Goal: Task Accomplishment & Management: Manage account settings

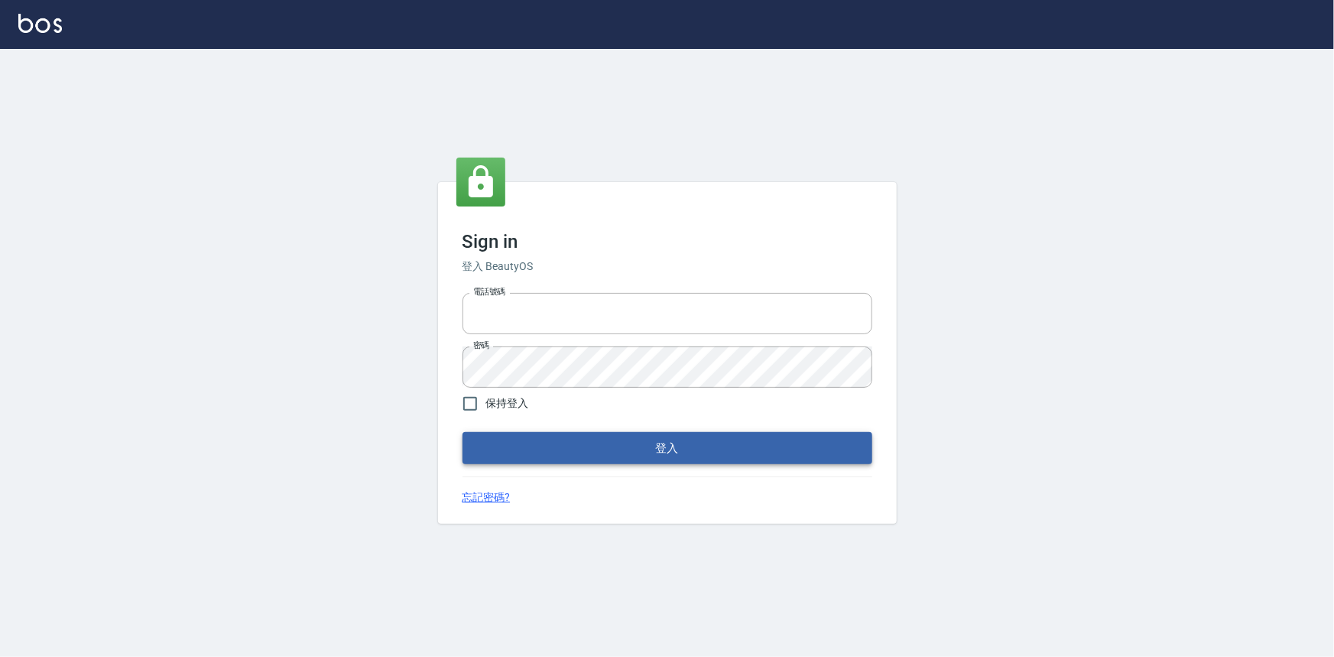
type input "0922670776"
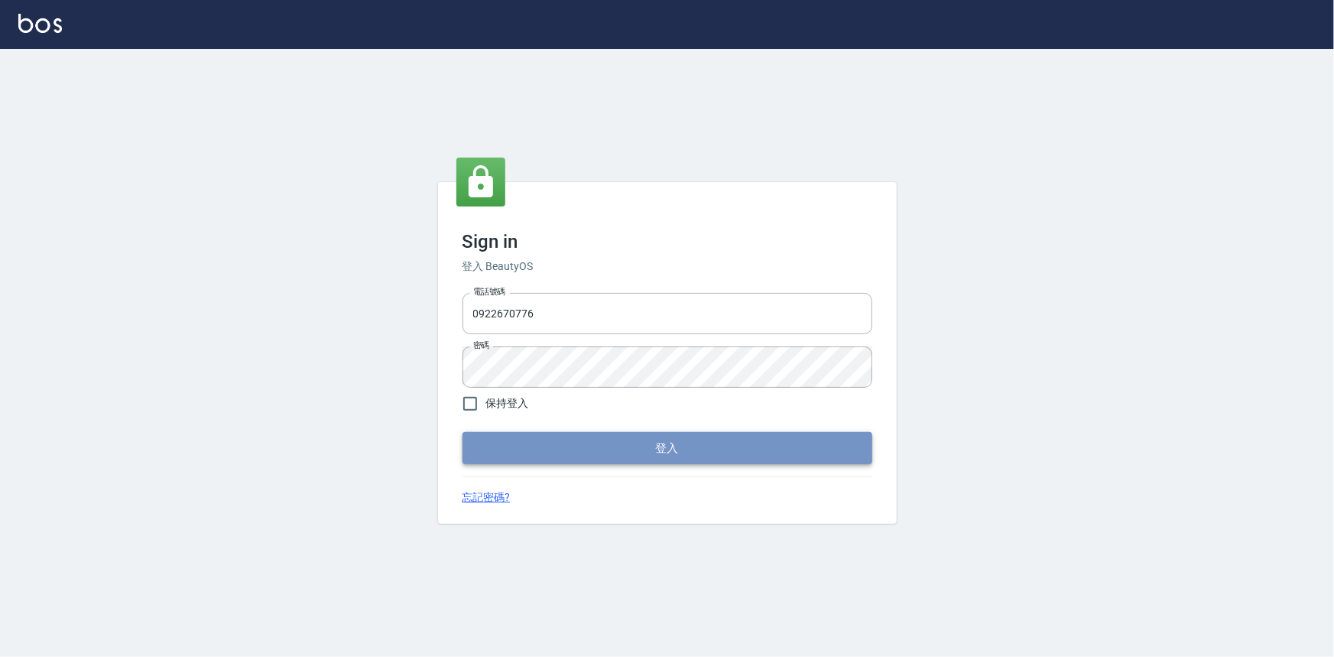
click at [621, 446] on button "登入" at bounding box center [668, 448] width 410 height 32
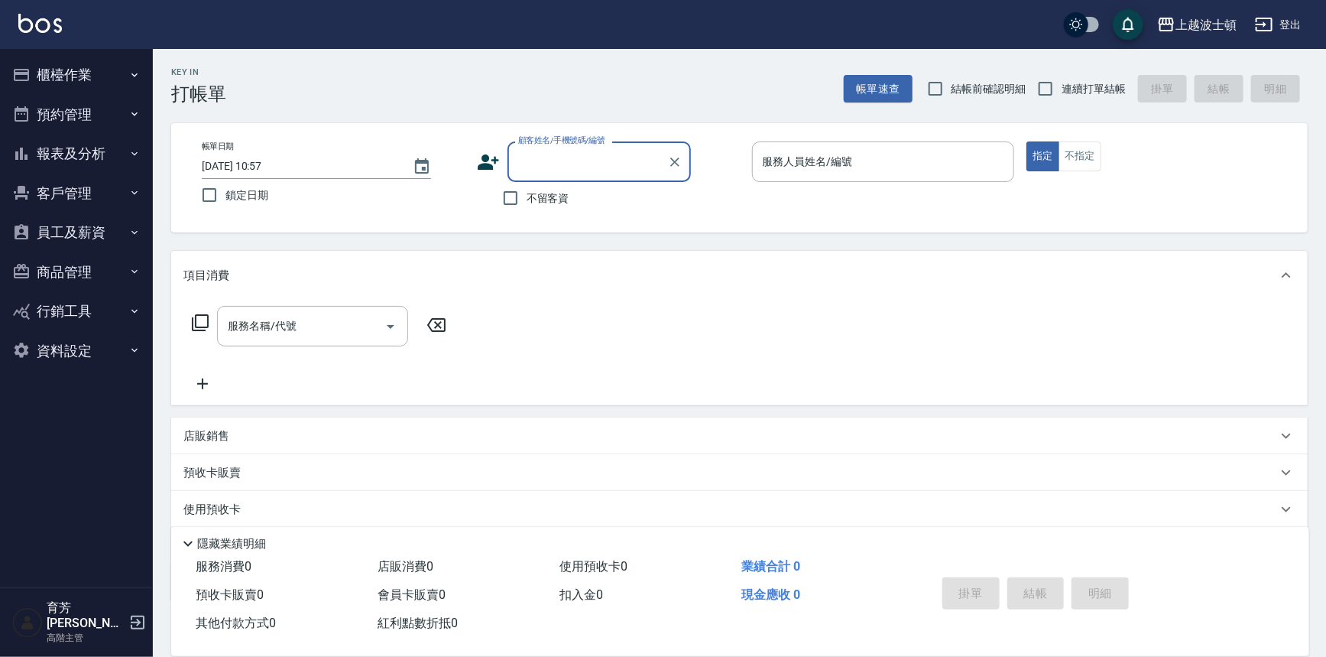
click at [553, 167] on input "顧客姓名/手機號碼/編號" at bounding box center [587, 161] width 147 height 27
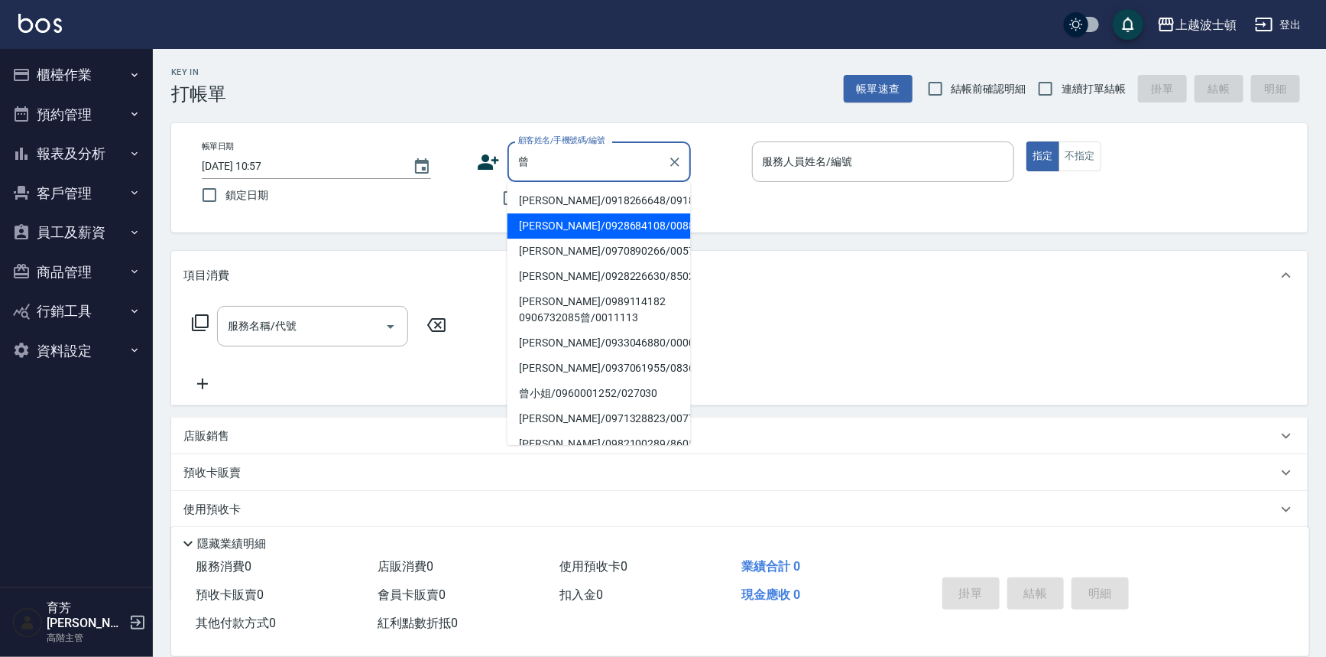
type input "曾"
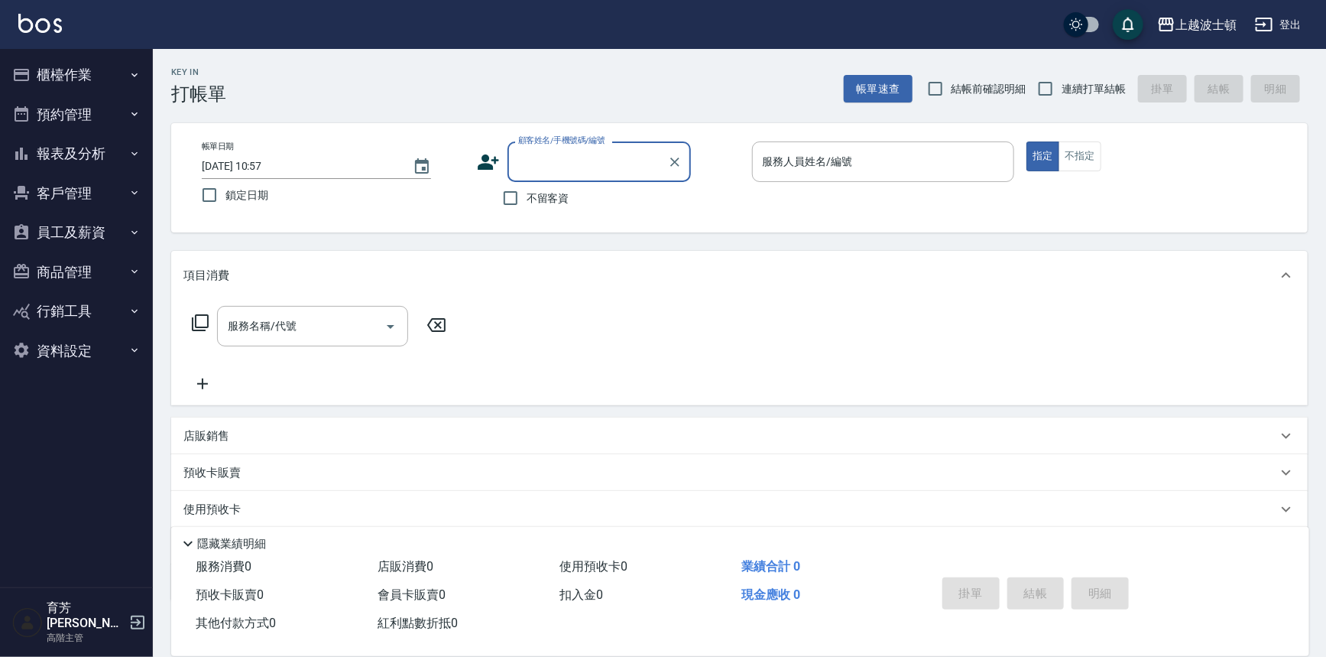
click at [109, 115] on button "預約管理" at bounding box center [76, 115] width 141 height 40
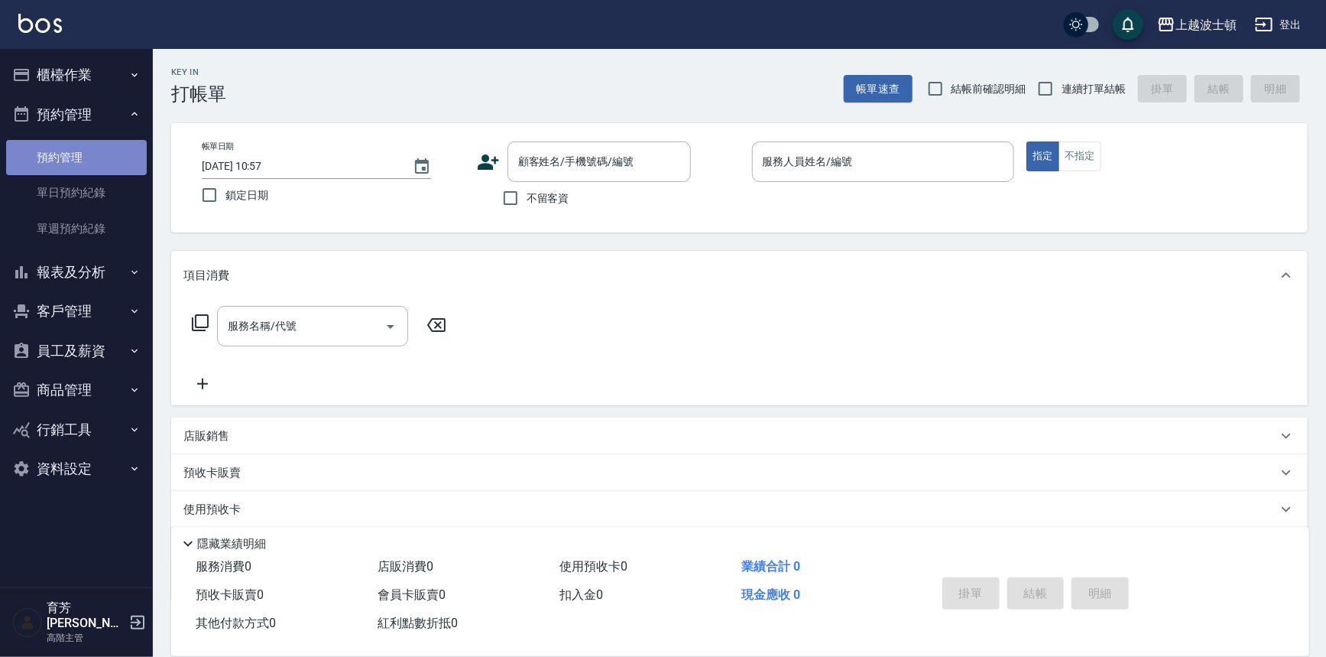
click at [111, 154] on link "預約管理" at bounding box center [76, 157] width 141 height 35
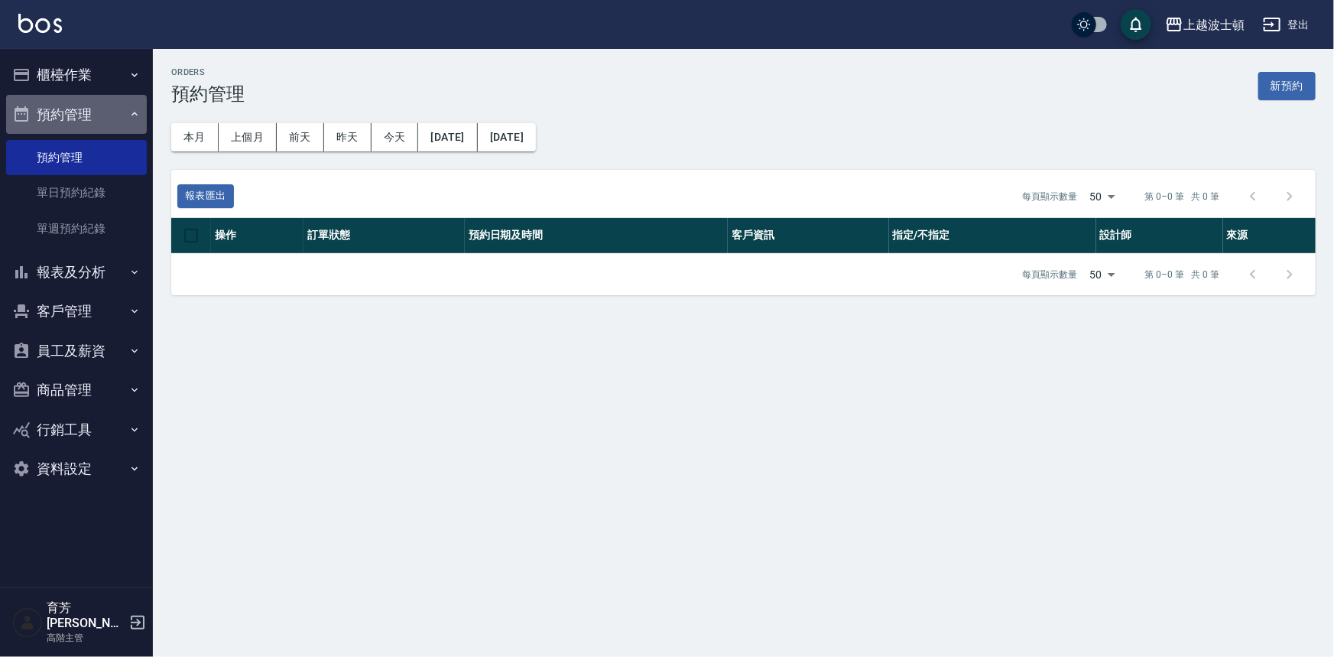
click at [109, 107] on button "預約管理" at bounding box center [76, 115] width 141 height 40
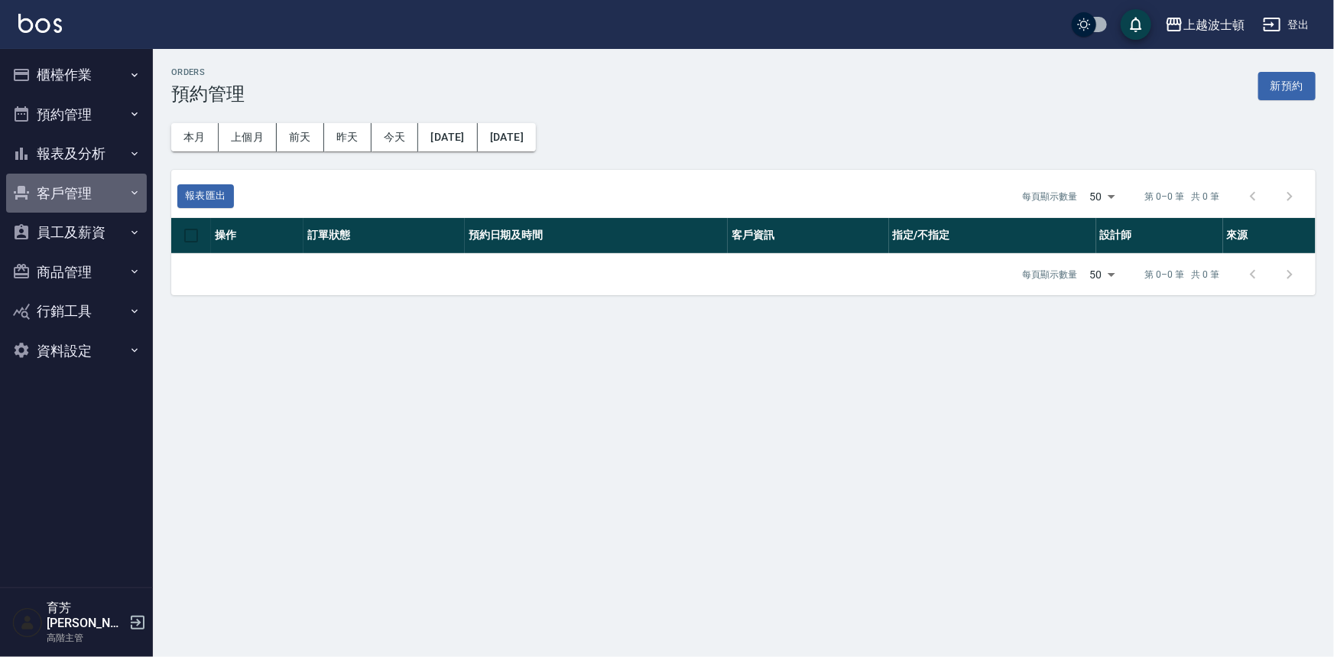
click at [108, 188] on button "客戶管理" at bounding box center [76, 194] width 141 height 40
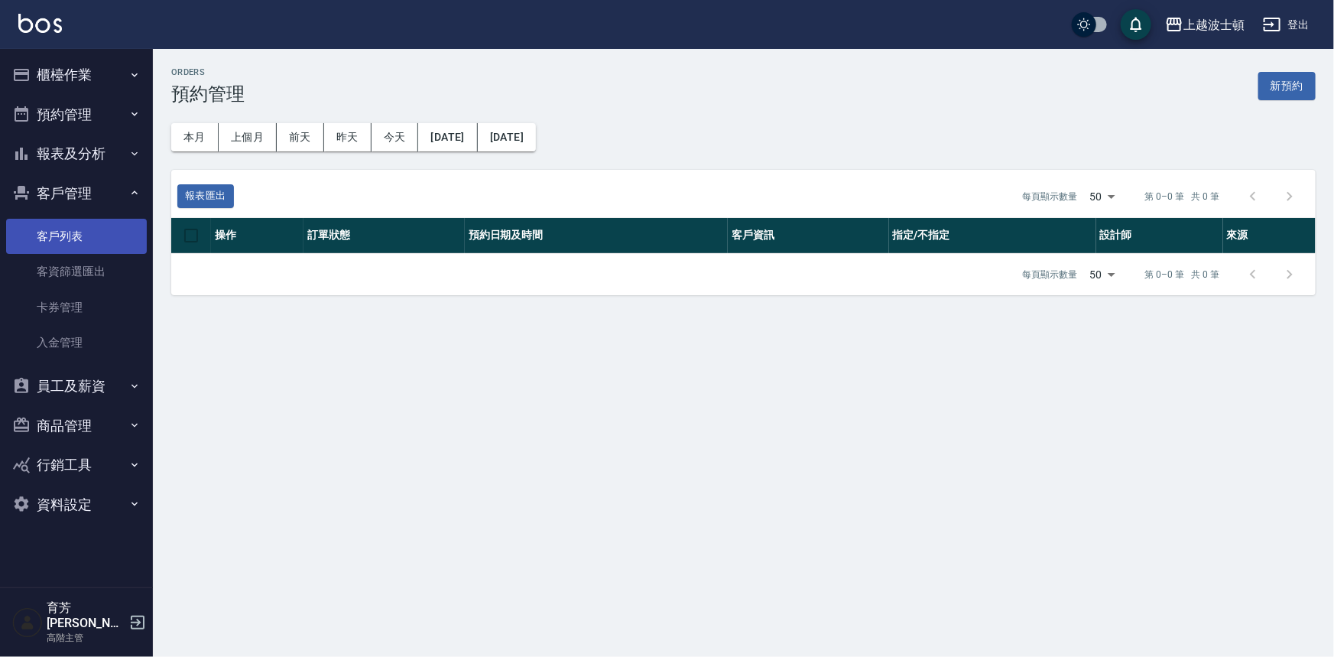
click at [116, 223] on link "客戶列表" at bounding box center [76, 236] width 141 height 35
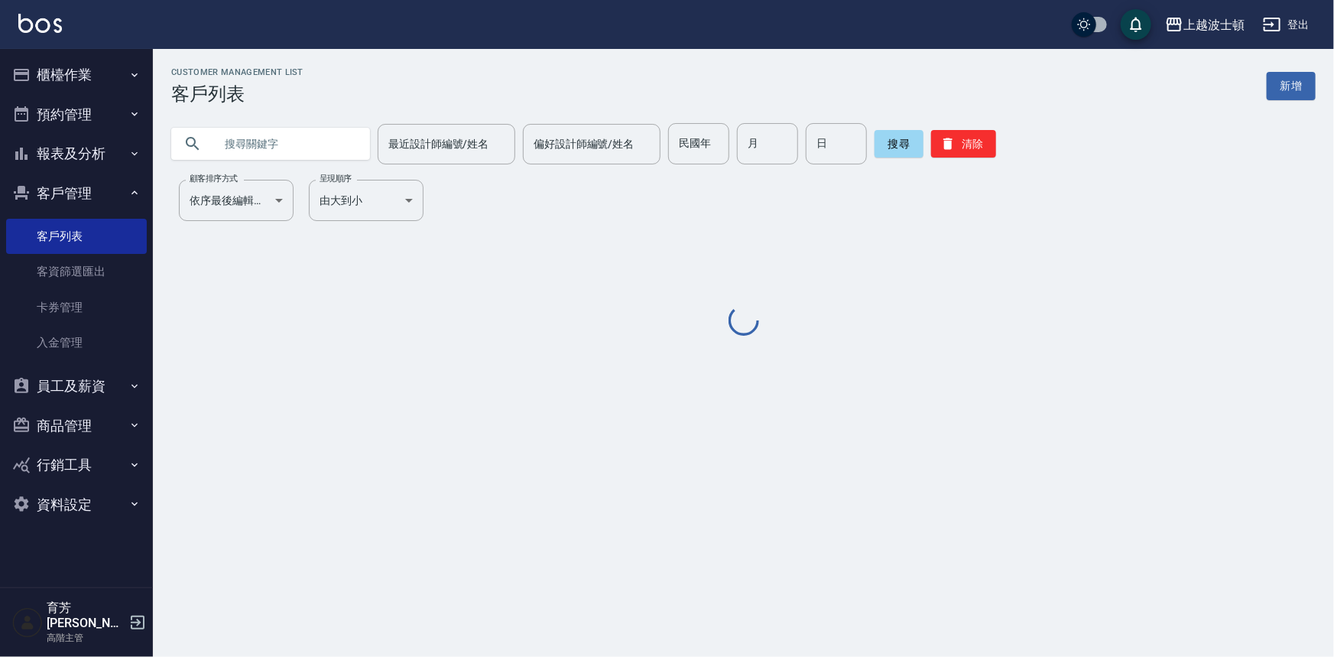
click at [292, 145] on input "text" at bounding box center [286, 143] width 144 height 41
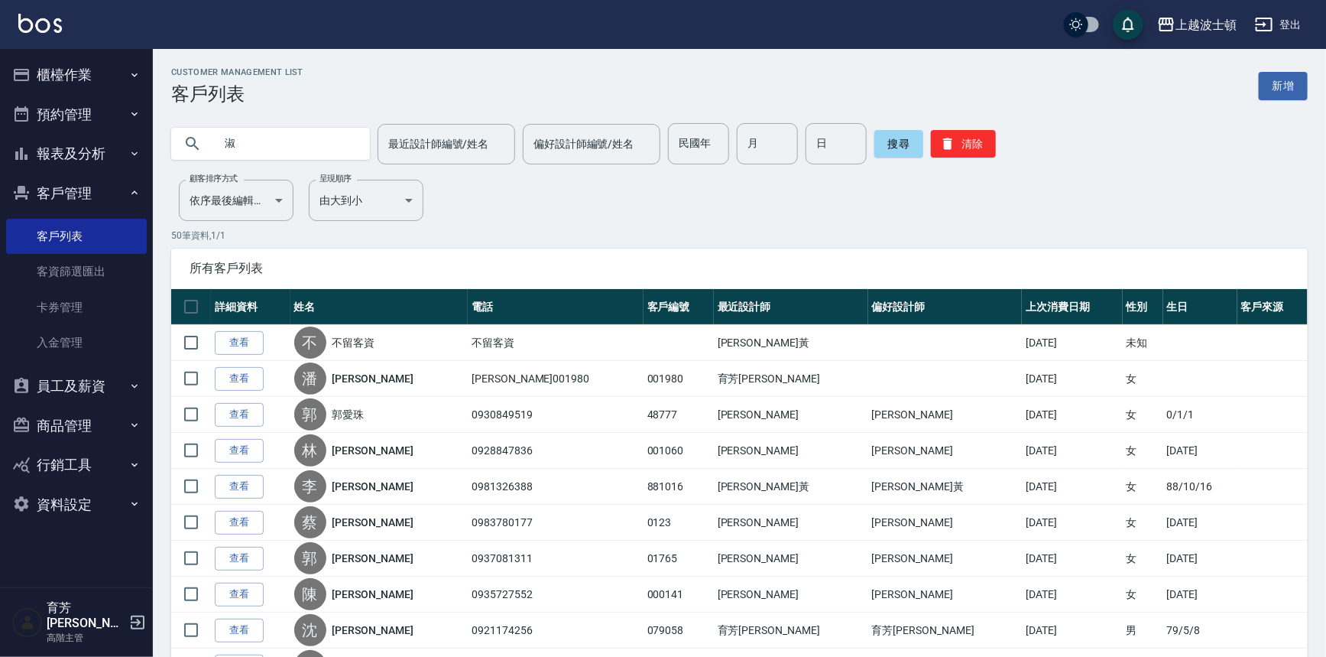
click at [287, 146] on input "淑" at bounding box center [286, 143] width 144 height 41
type input "淑"
click at [902, 148] on button "搜尋" at bounding box center [899, 144] width 49 height 28
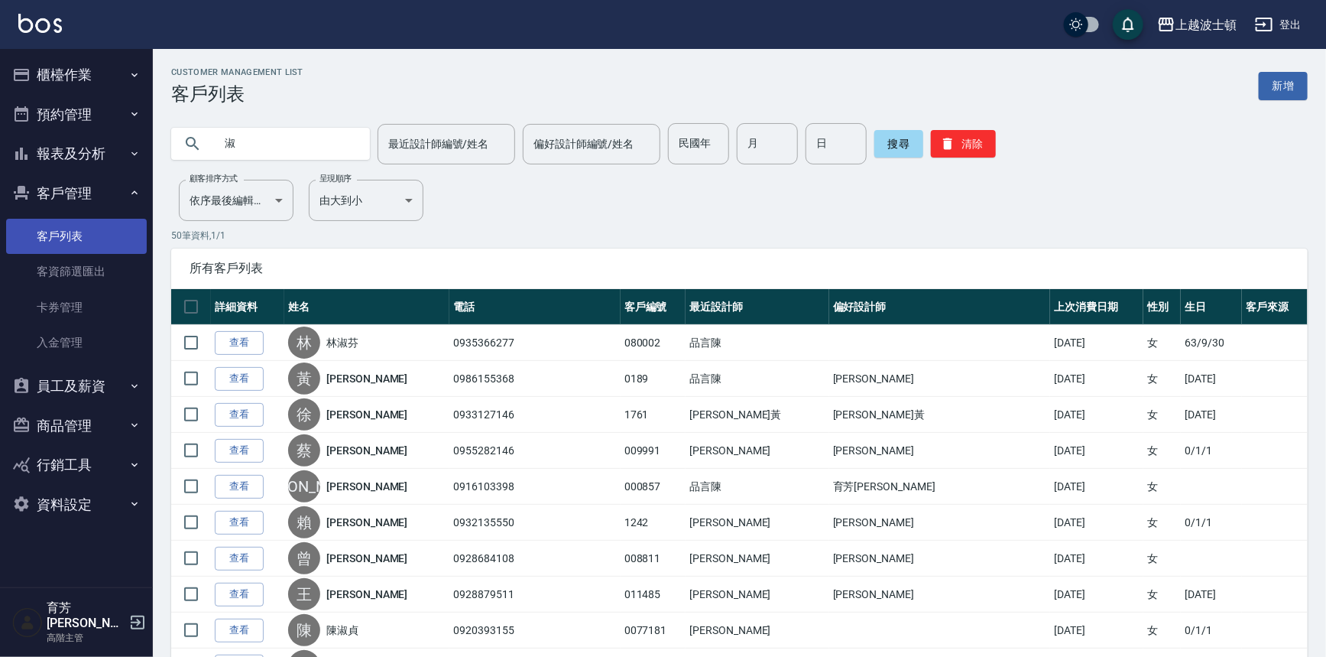
click at [109, 237] on link "客戶列表" at bounding box center [76, 236] width 141 height 35
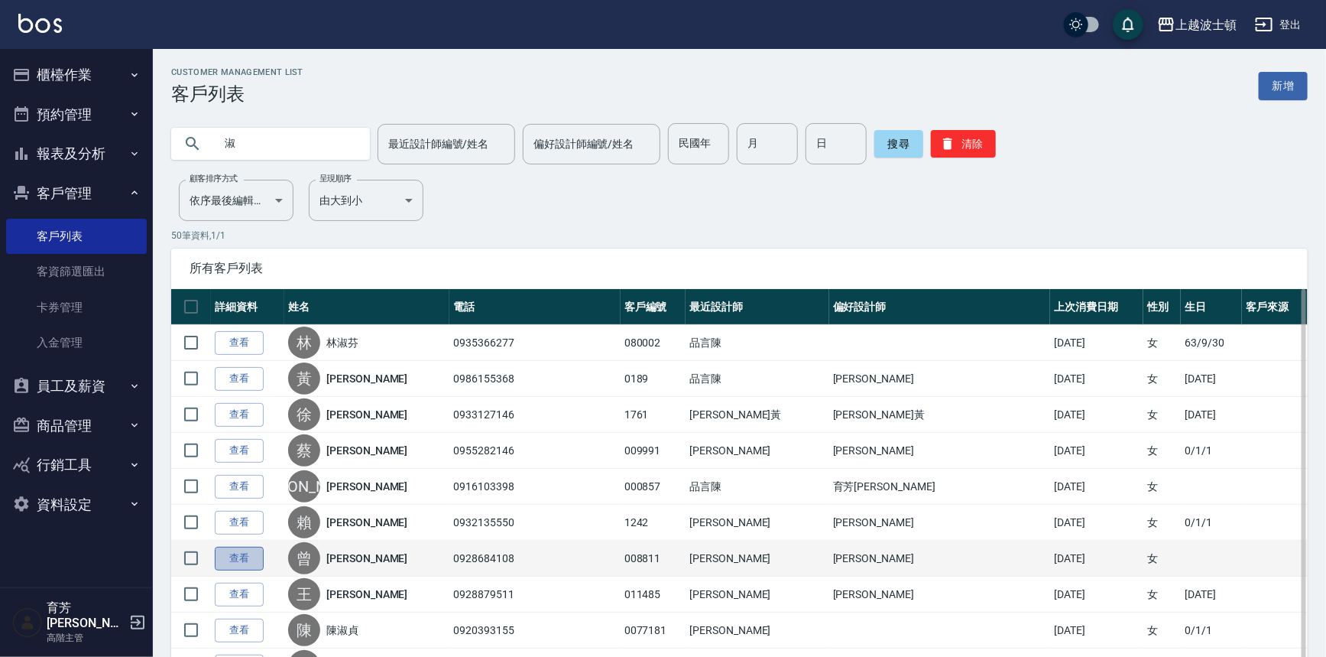
click at [252, 558] on link "查看" at bounding box center [239, 559] width 49 height 24
